Goal: Task Accomplishment & Management: Use online tool/utility

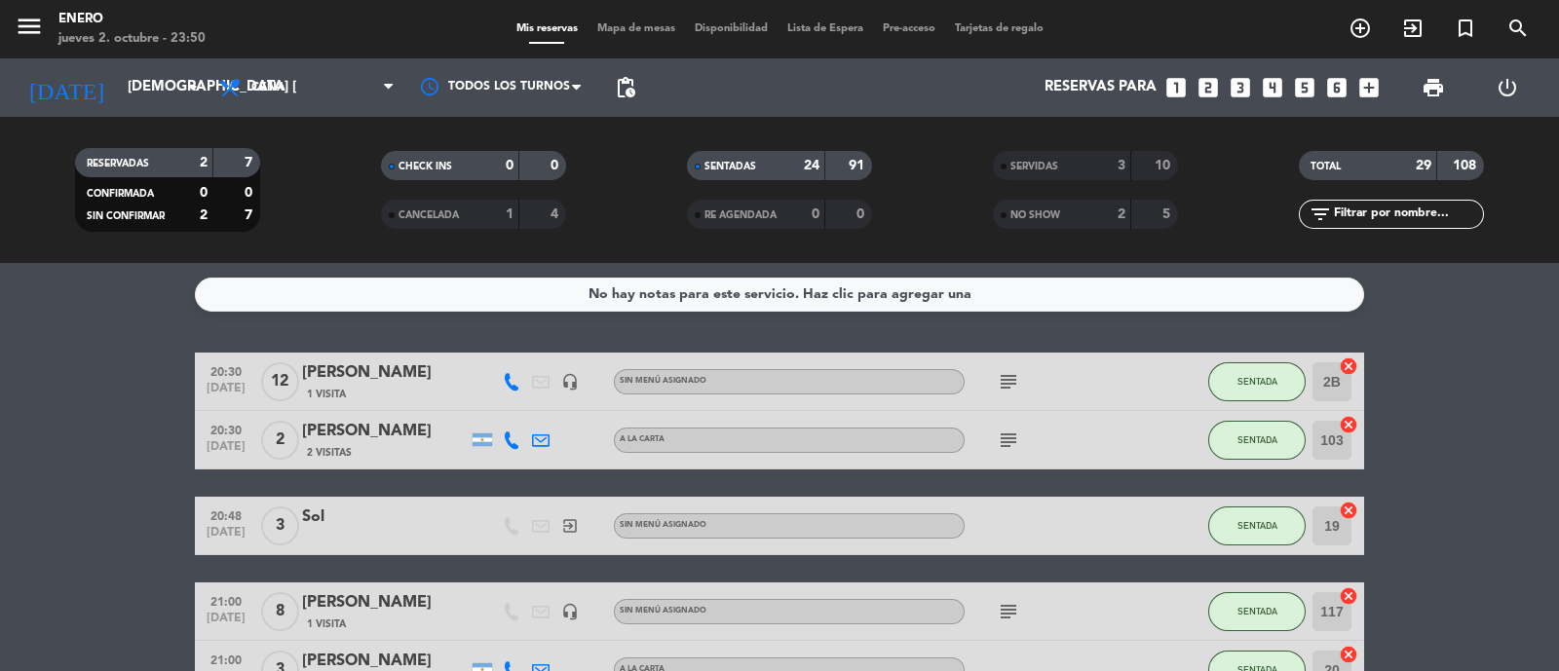
click at [170, 89] on input "[DEMOGRAPHIC_DATA] [DATE]" at bounding box center [212, 87] width 188 height 37
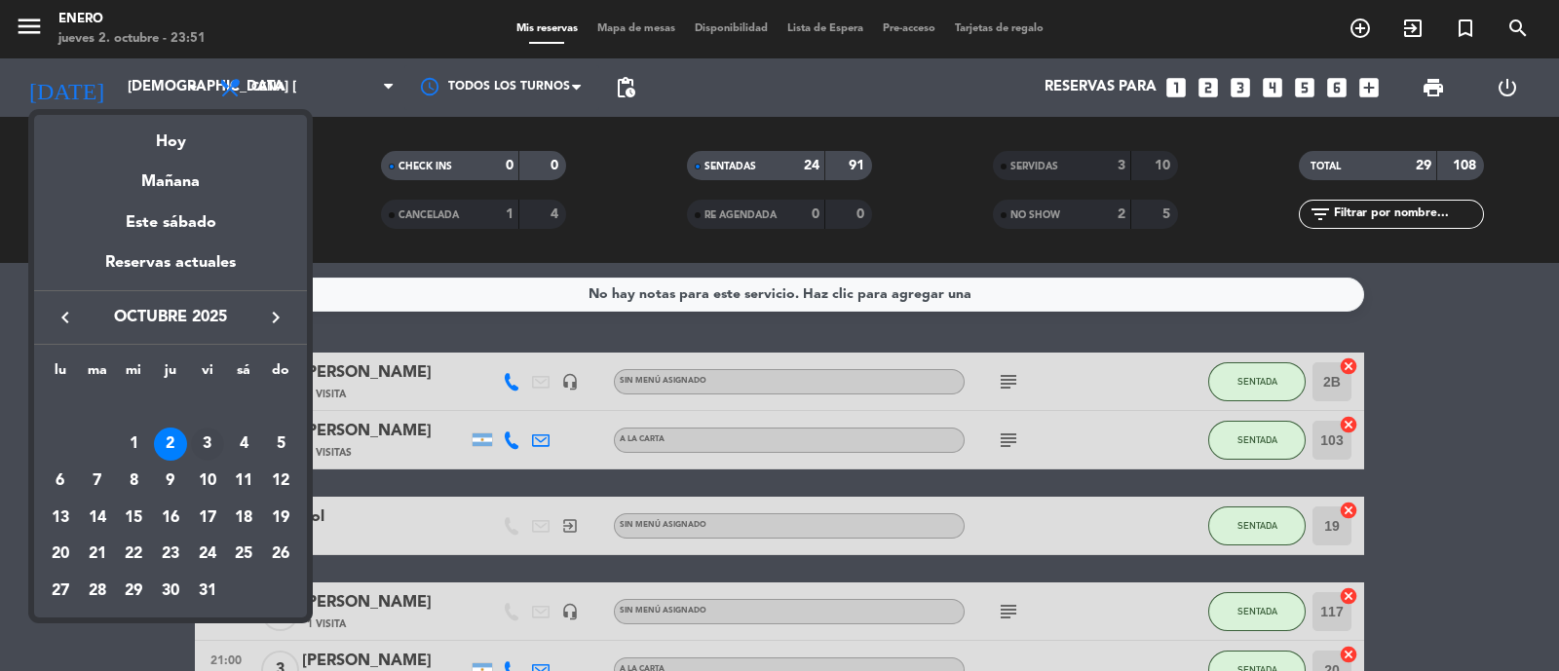
click at [202, 440] on div "3" at bounding box center [207, 444] width 33 height 33
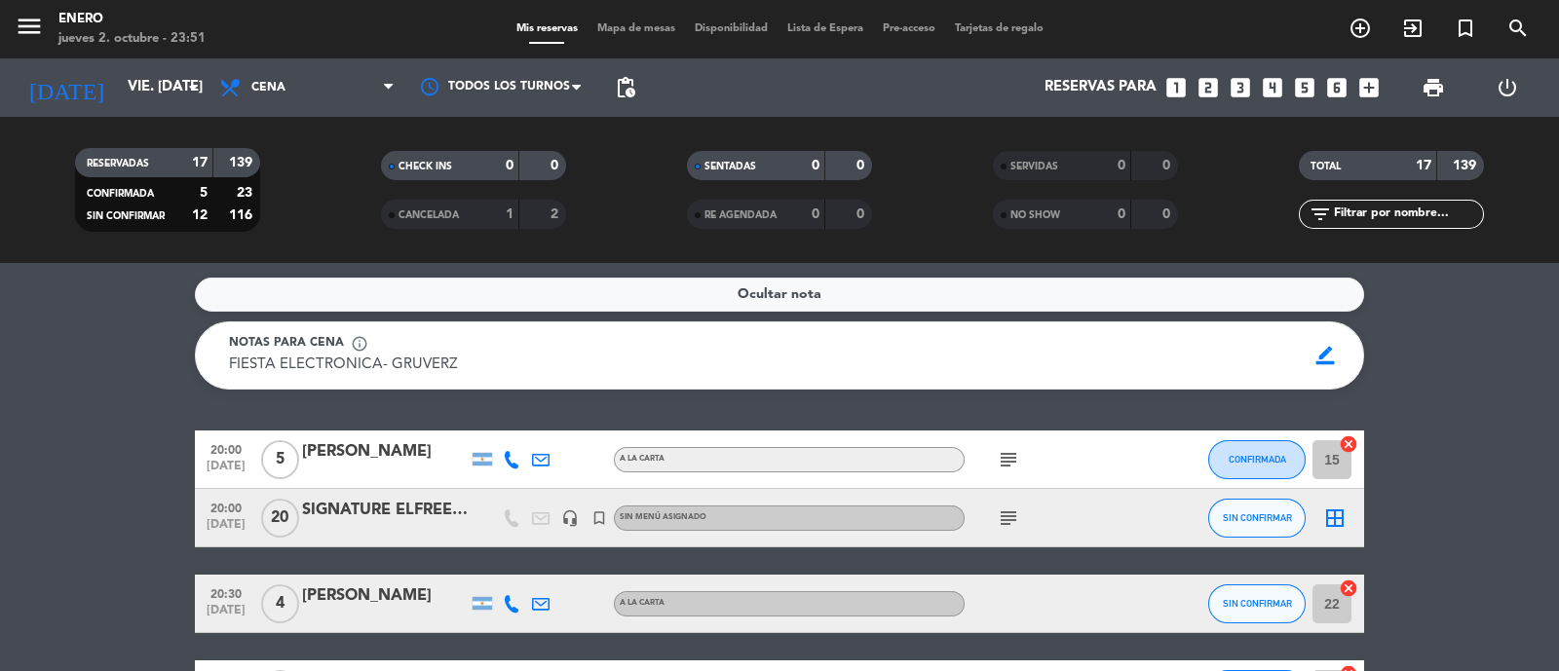
click at [1426, 392] on div "Ocultar nota Notas para cena info_outline FIESTA ELECTRONICA- GRUVERZ FIESTA EL…" at bounding box center [779, 467] width 1559 height 408
click at [138, 67] on div "[DATE] vie. [DATE] arrow_drop_down" at bounding box center [112, 87] width 195 height 43
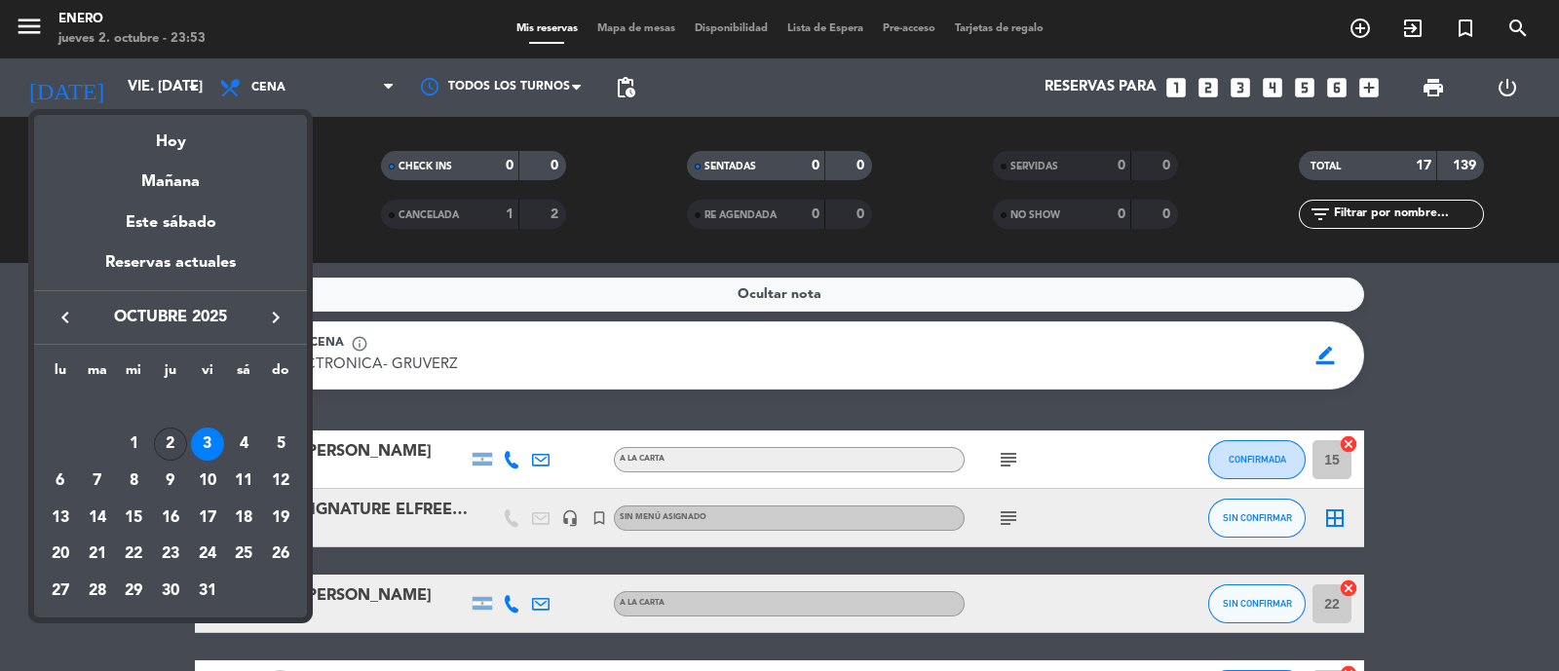
click at [161, 447] on div "2" at bounding box center [170, 444] width 33 height 33
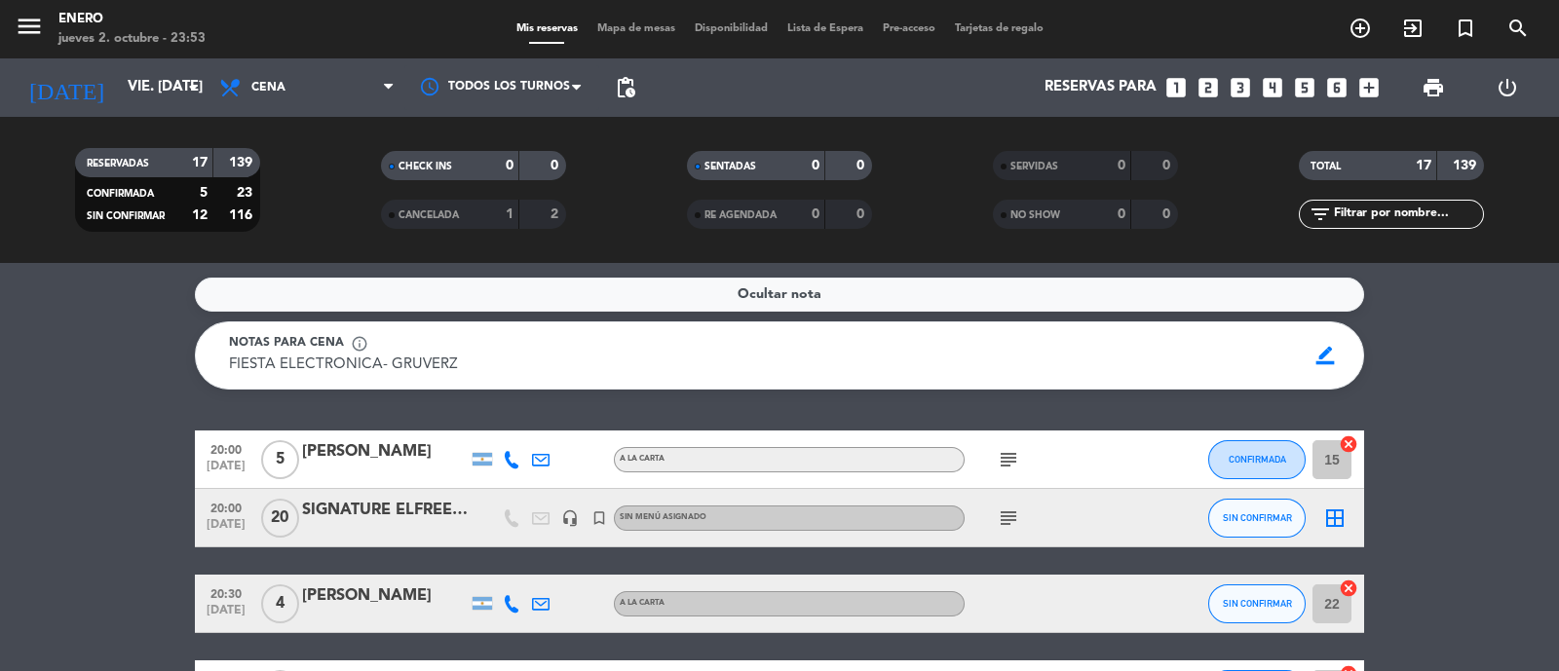
type input "[DEMOGRAPHIC_DATA] [DATE]"
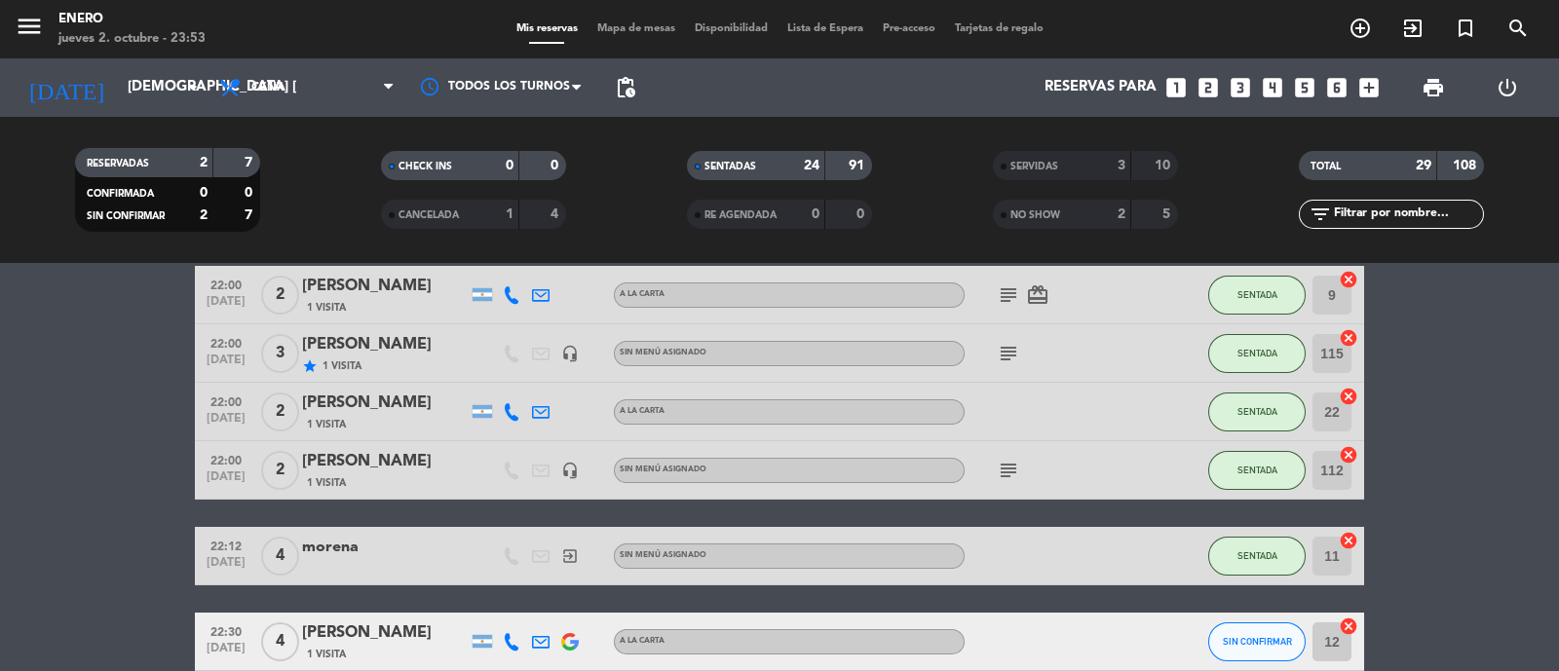
scroll to position [1340, 0]
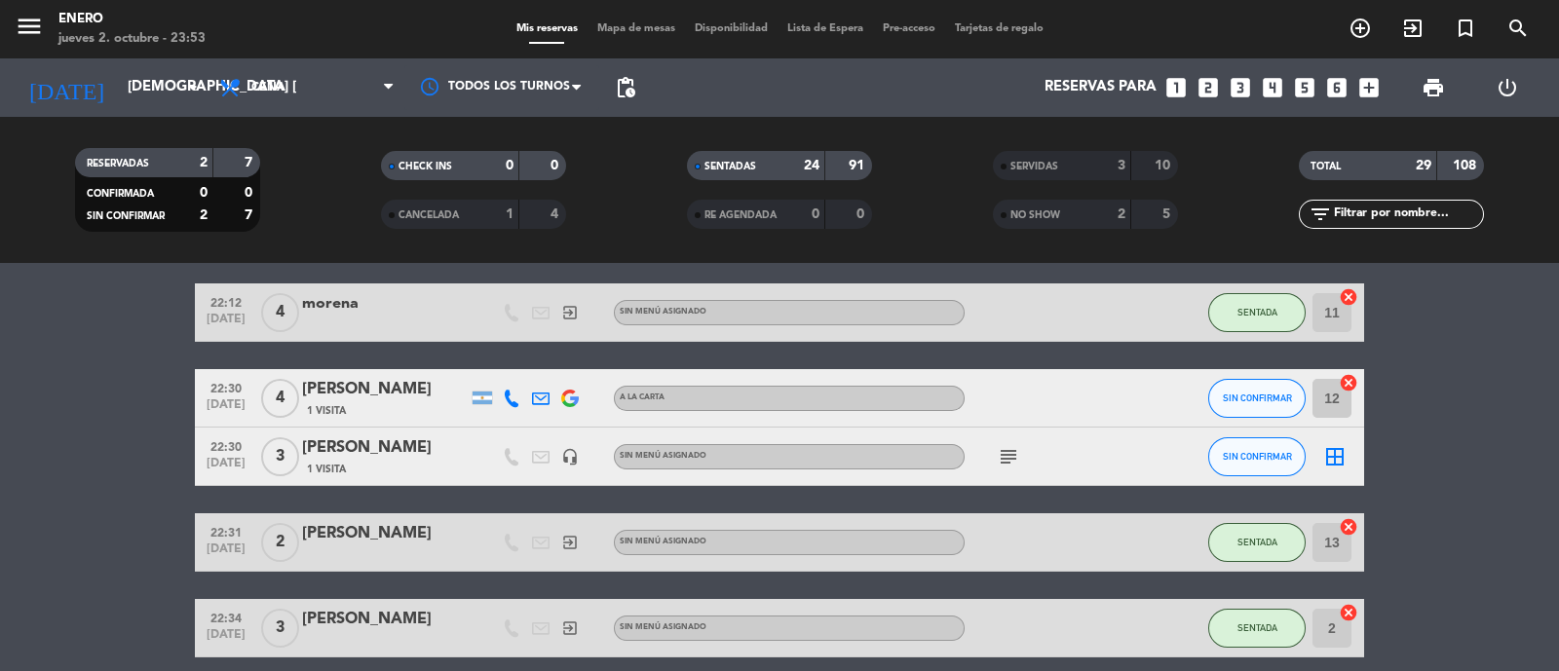
click at [1111, 453] on div "subject" at bounding box center [1052, 456] width 175 height 57
click at [1409, 23] on icon "exit_to_app" at bounding box center [1412, 28] width 23 height 23
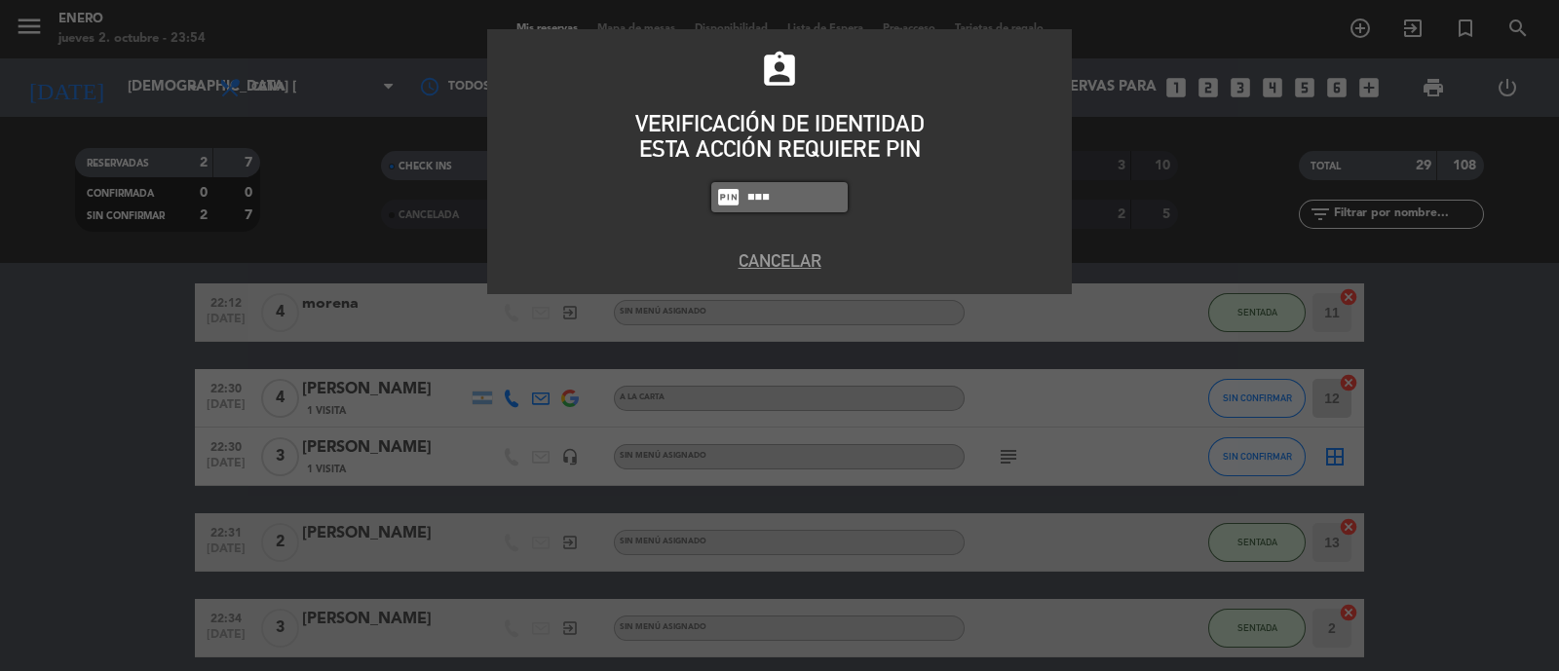
type input "6082"
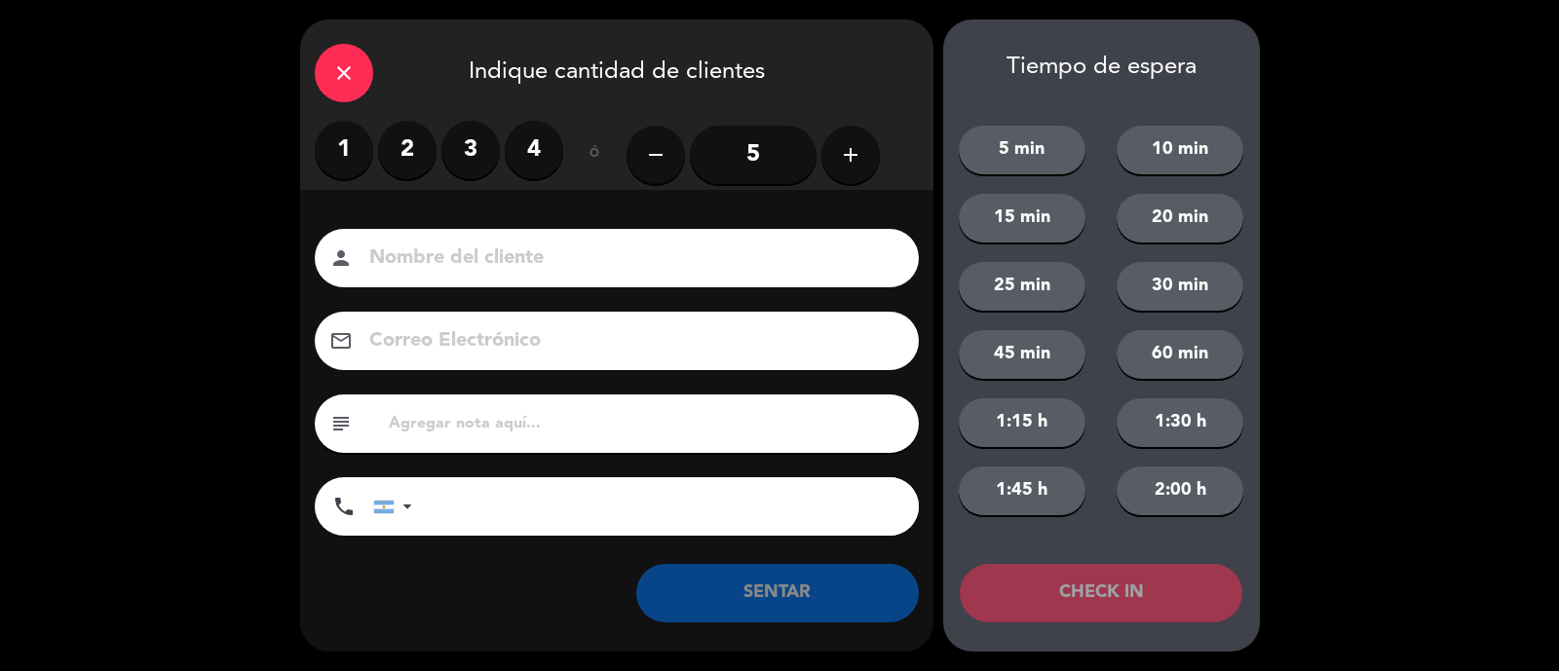
click at [468, 147] on label "3" at bounding box center [470, 150] width 58 height 58
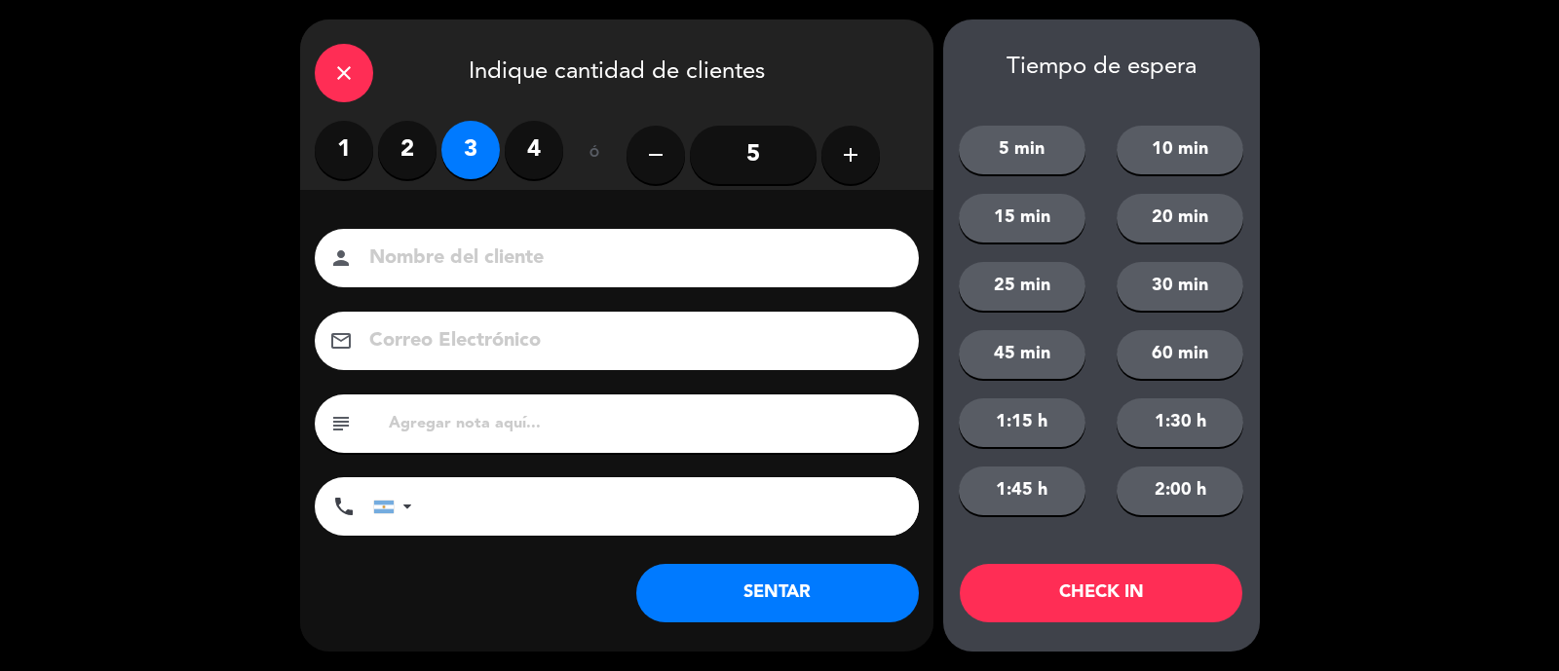
click at [469, 265] on input at bounding box center [630, 259] width 526 height 34
click at [532, 163] on label "4" at bounding box center [534, 150] width 58 height 58
click at [487, 255] on input at bounding box center [630, 259] width 526 height 34
type input "[PERSON_NAME]"
click at [809, 578] on button "SENTAR" at bounding box center [777, 593] width 283 height 58
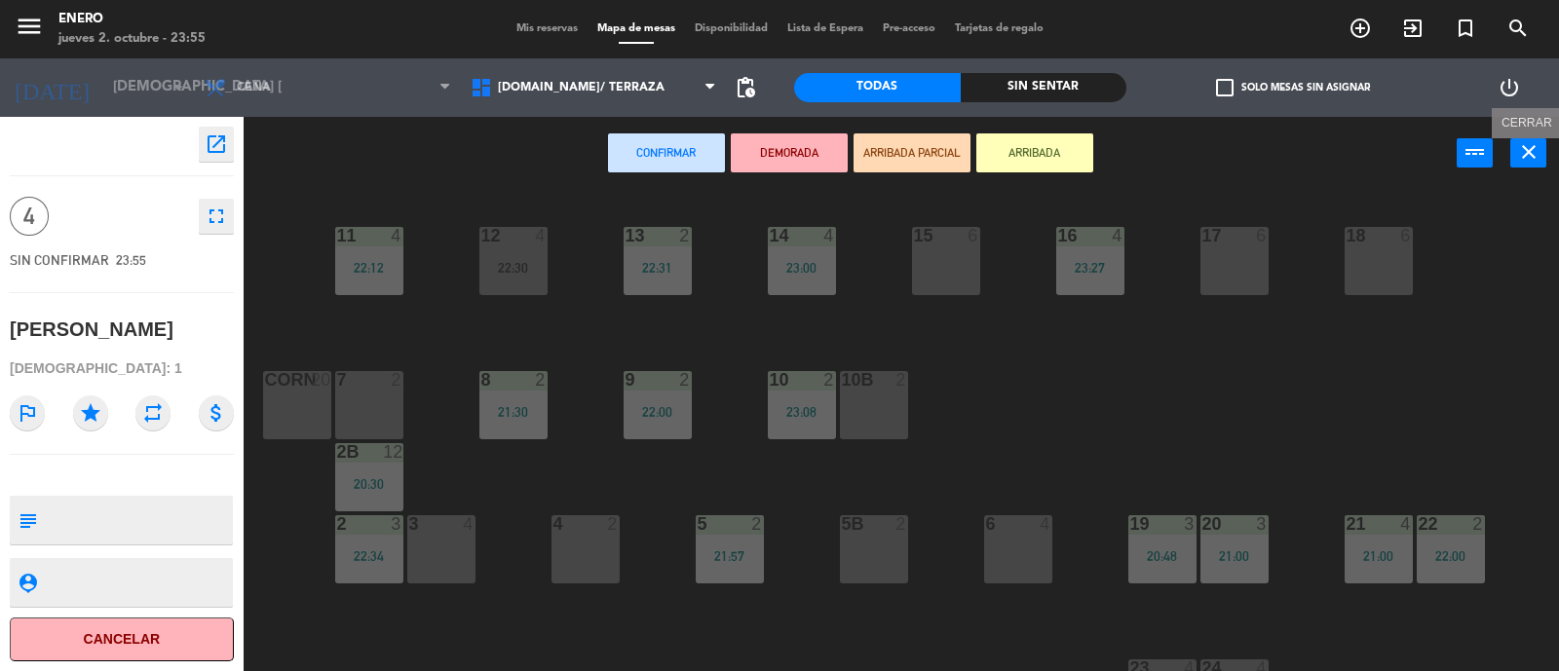
click at [1526, 147] on icon "close" at bounding box center [1528, 151] width 23 height 23
